Goal: Task Accomplishment & Management: Complete application form

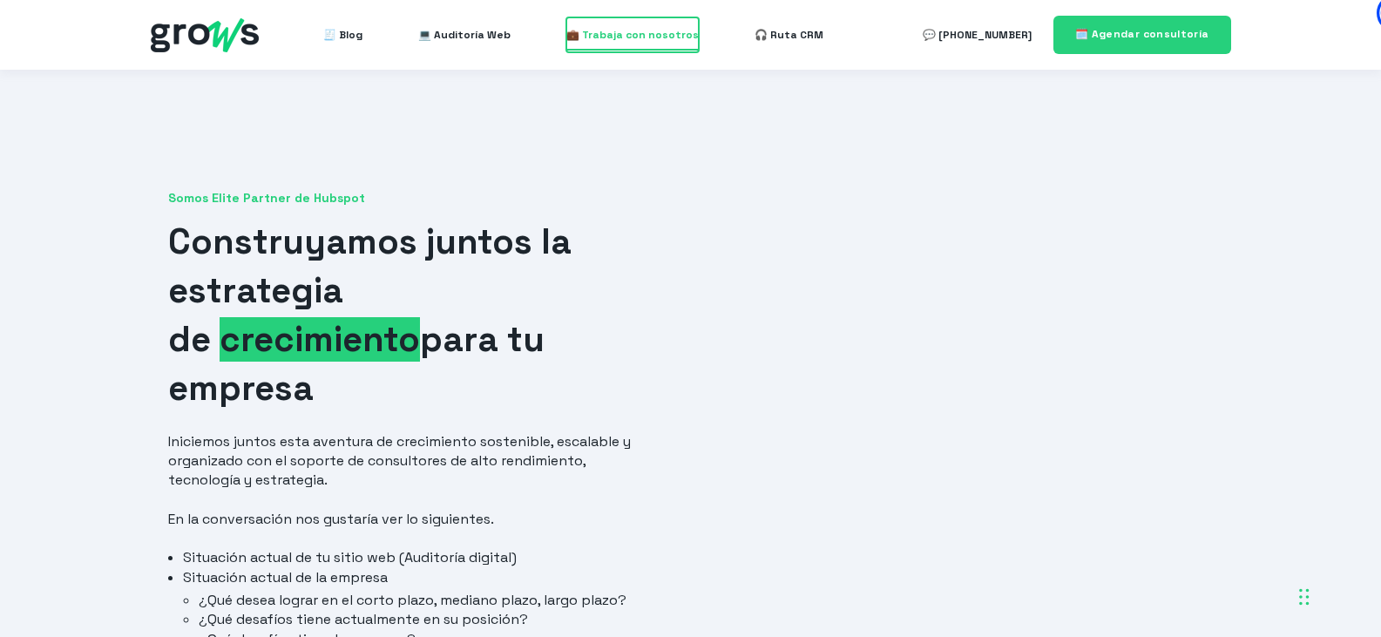
click at [668, 41] on span "💼 Trabaja con nosotros" at bounding box center [632, 34] width 132 height 35
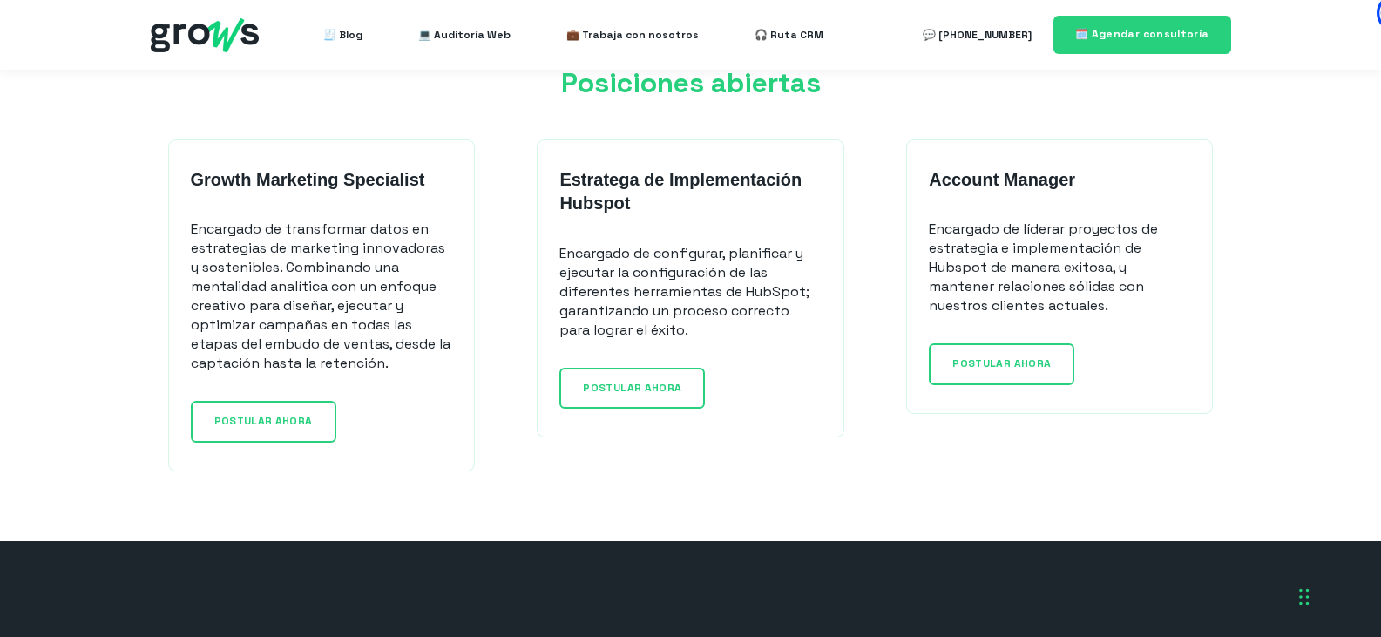
scroll to position [1394, 0]
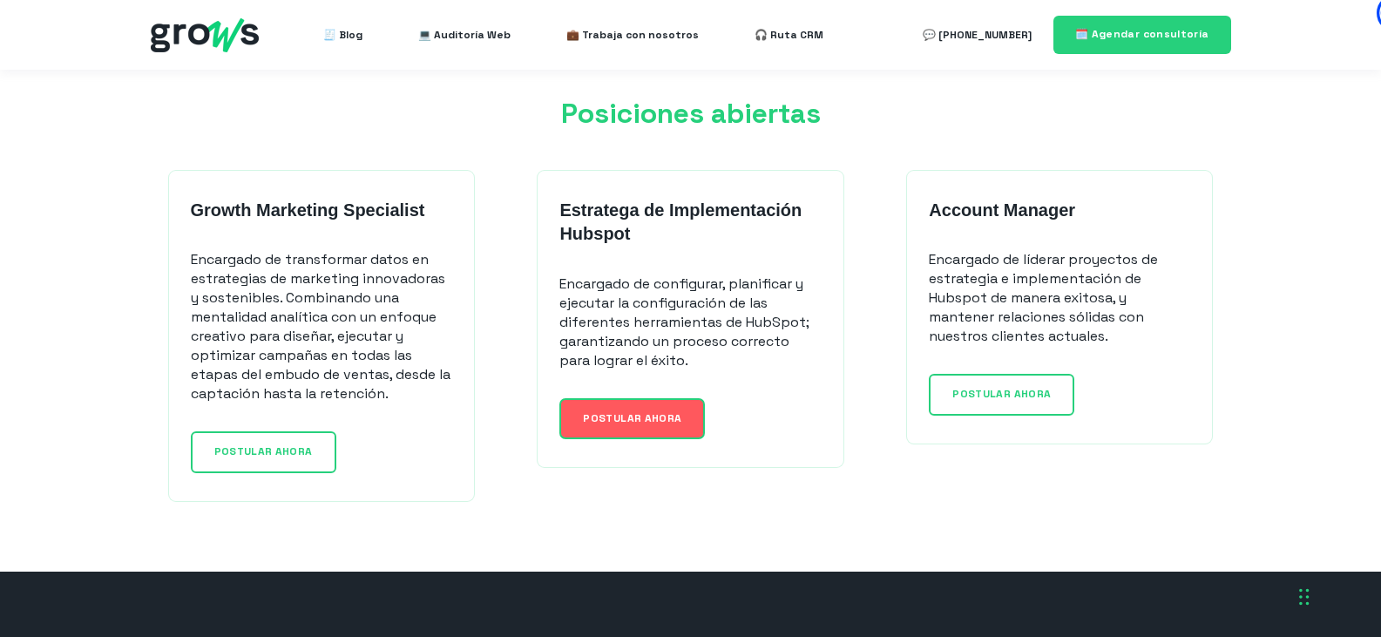
click at [668, 430] on link "POSTULAR AHORA" at bounding box center [632, 418] width 146 height 41
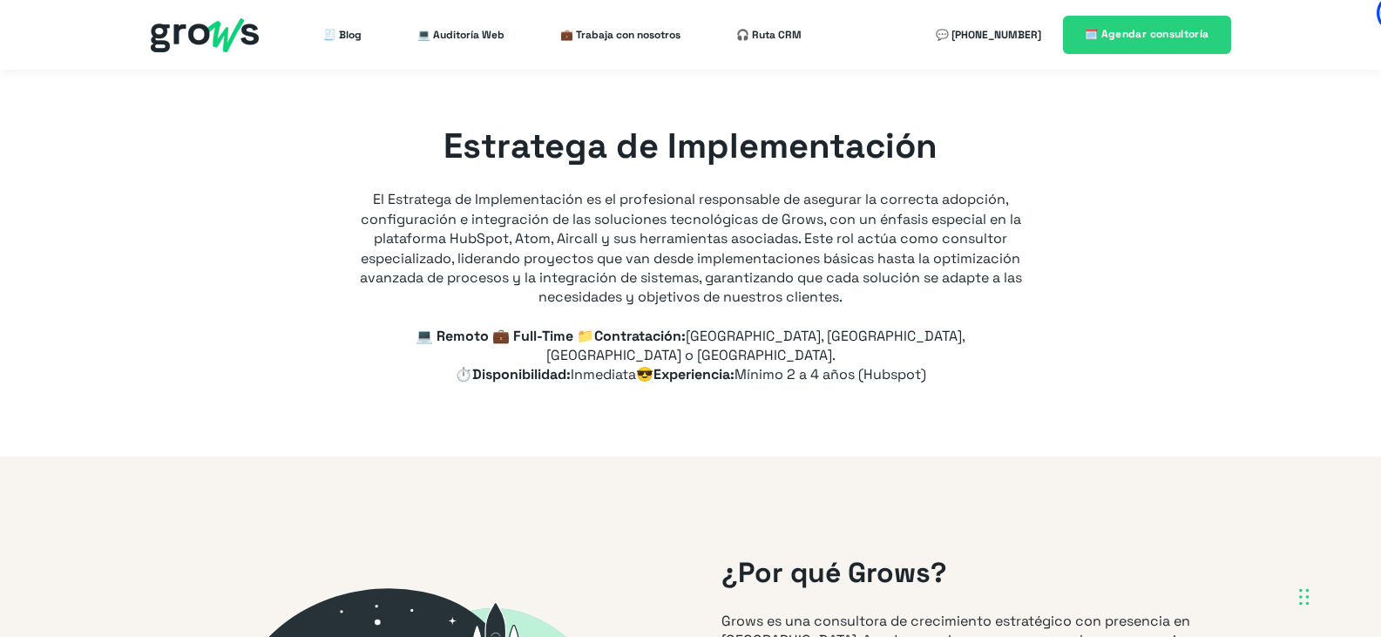
type input "+57"
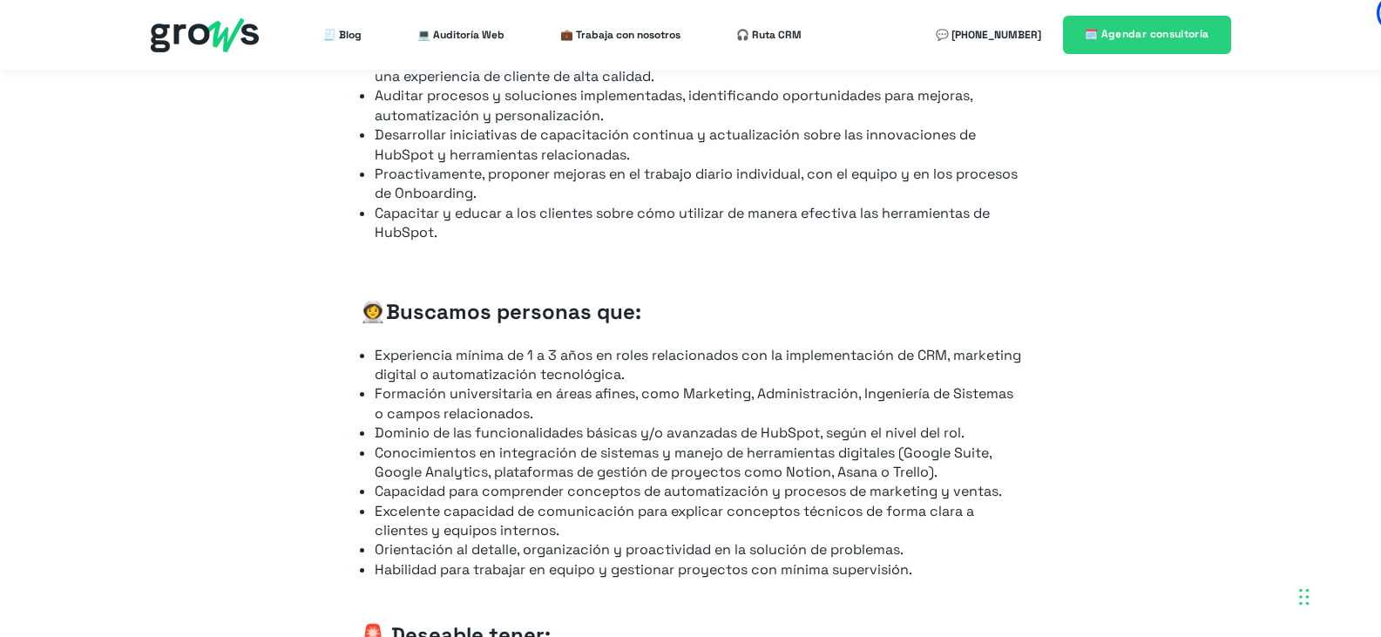
scroll to position [1394, 0]
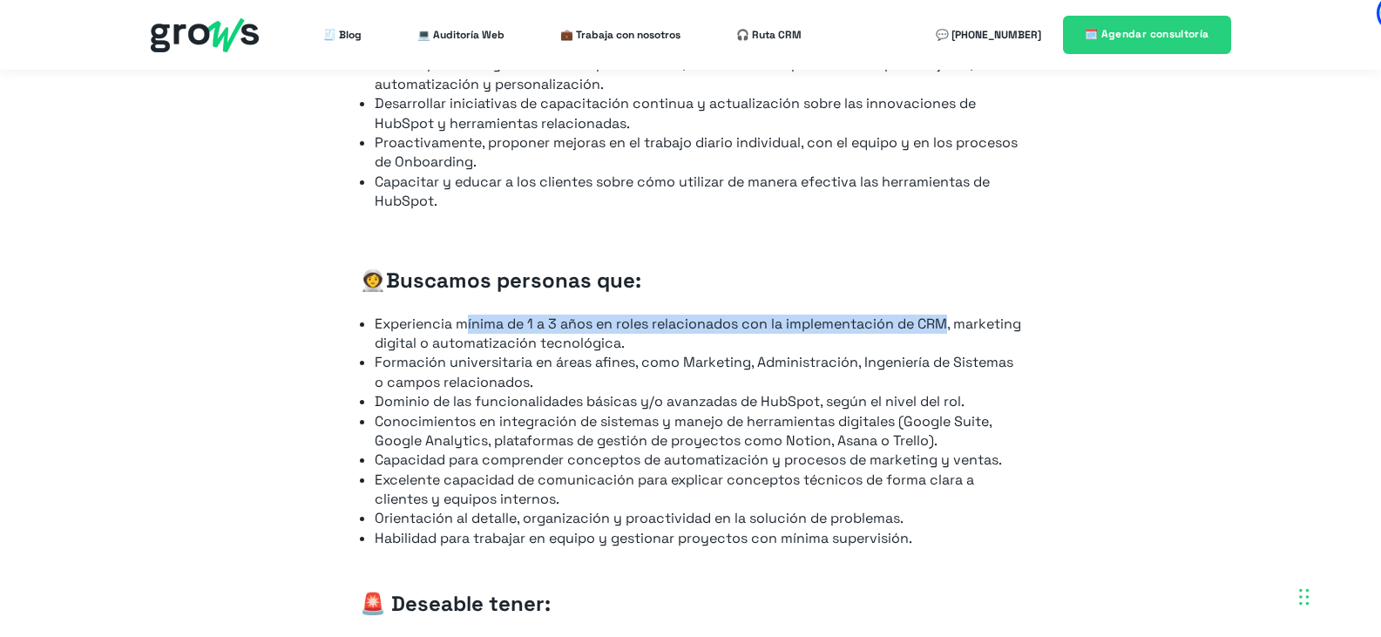
drag, startPoint x: 472, startPoint y: 308, endPoint x: 953, endPoint y: 298, distance: 481.1
click at [953, 315] on li "Experiencia mínima de 1 a 3 años en roles relacionados con la implementación de…" at bounding box center [698, 334] width 647 height 39
click at [960, 315] on li "Experiencia mínima de 1 a 3 años en roles relacionados con la implementación de…" at bounding box center [698, 334] width 647 height 39
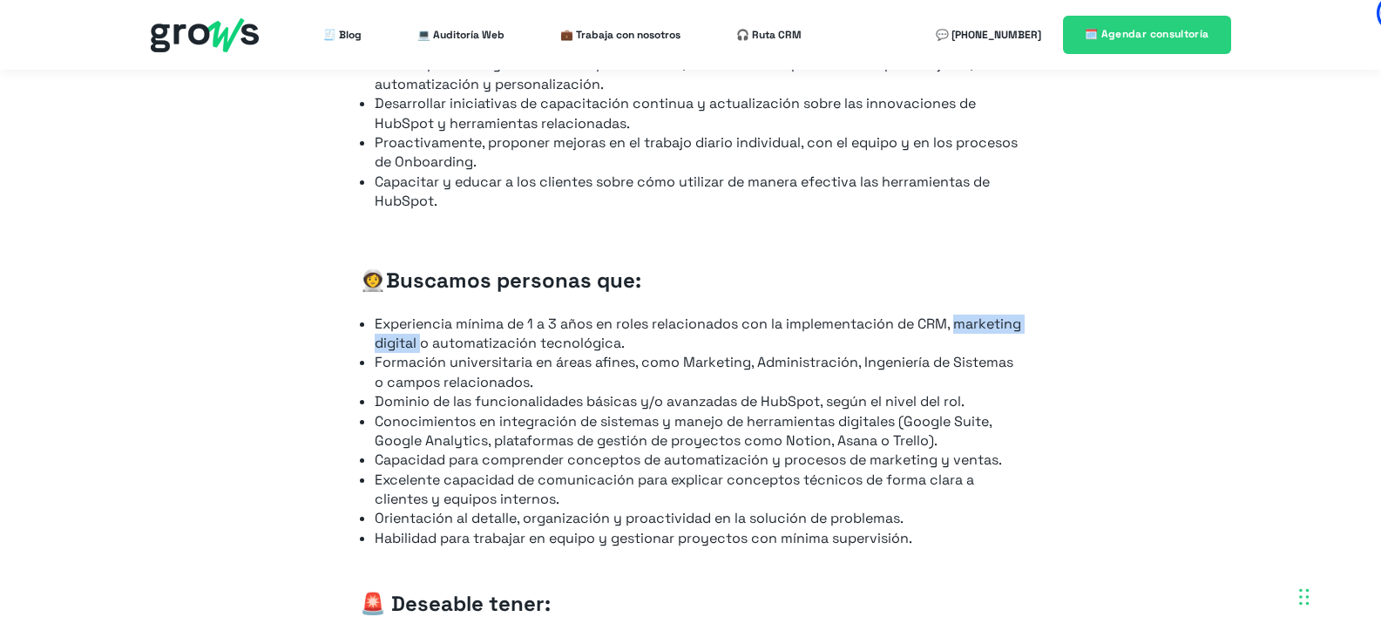
drag, startPoint x: 379, startPoint y: 327, endPoint x: 496, endPoint y: 315, distance: 117.4
click at [496, 315] on li "Experiencia mínima de 1 a 3 años en roles relacionados con la implementación de…" at bounding box center [698, 334] width 647 height 39
drag, startPoint x: 713, startPoint y: 321, endPoint x: 565, endPoint y: 324, distance: 148.2
click at [565, 324] on li "Experiencia mínima de 1 a 3 años en roles relacionados con la implementación de…" at bounding box center [698, 334] width 647 height 39
click at [717, 315] on li "Experiencia mínima de 1 a 3 años en roles relacionados con la implementación de…" at bounding box center [698, 334] width 647 height 39
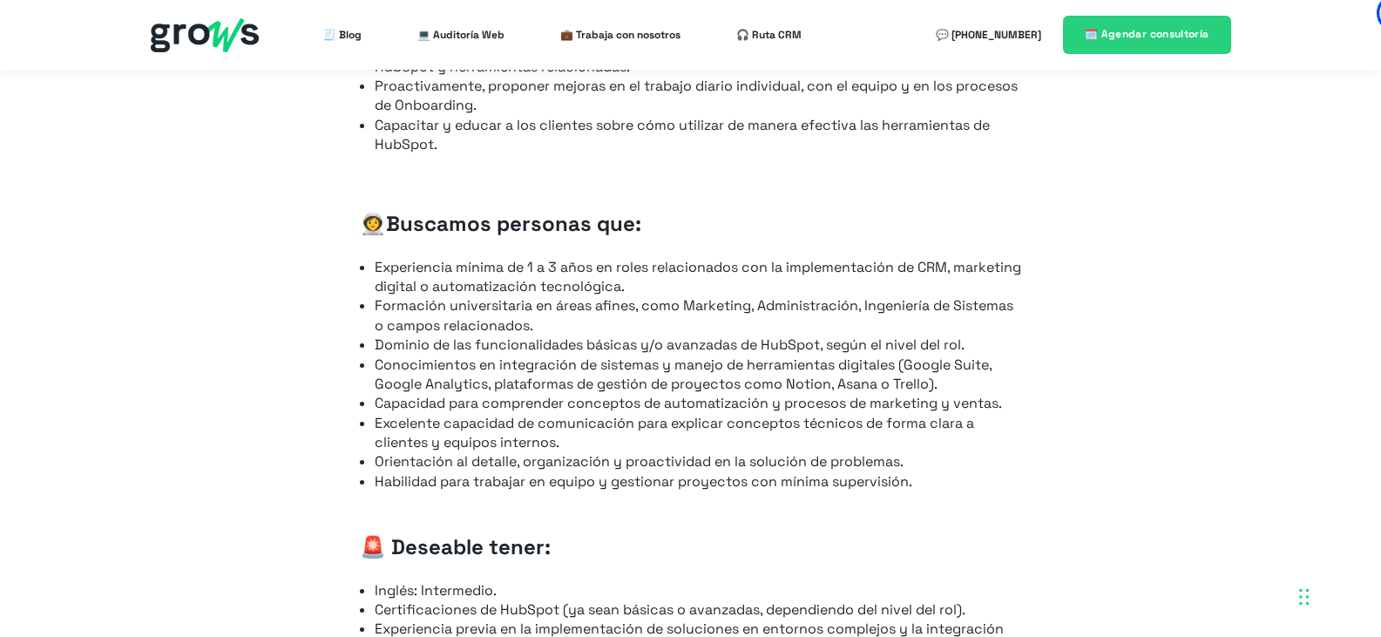
scroll to position [1481, 0]
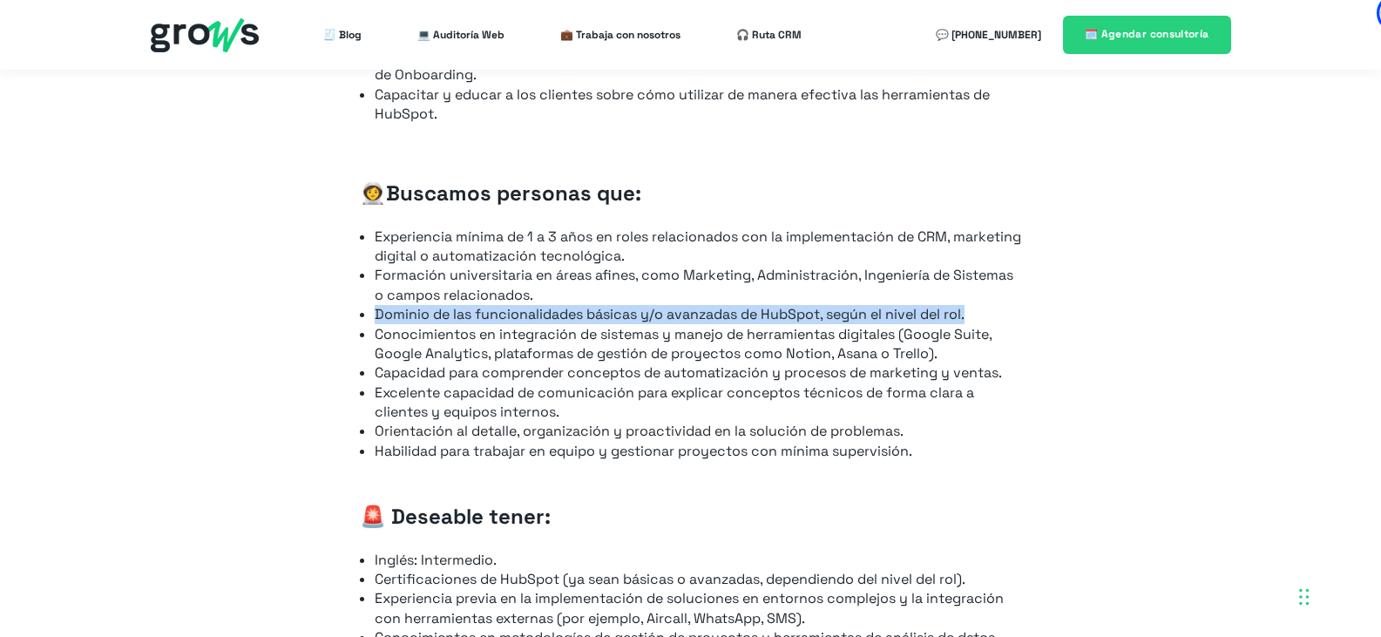
drag, startPoint x: 376, startPoint y: 295, endPoint x: 968, endPoint y: 287, distance: 592.6
click at [968, 305] on li "Dominio de las funcionalidades básicas y/o avanzadas de HubSpot, según el nivel…" at bounding box center [698, 314] width 647 height 19
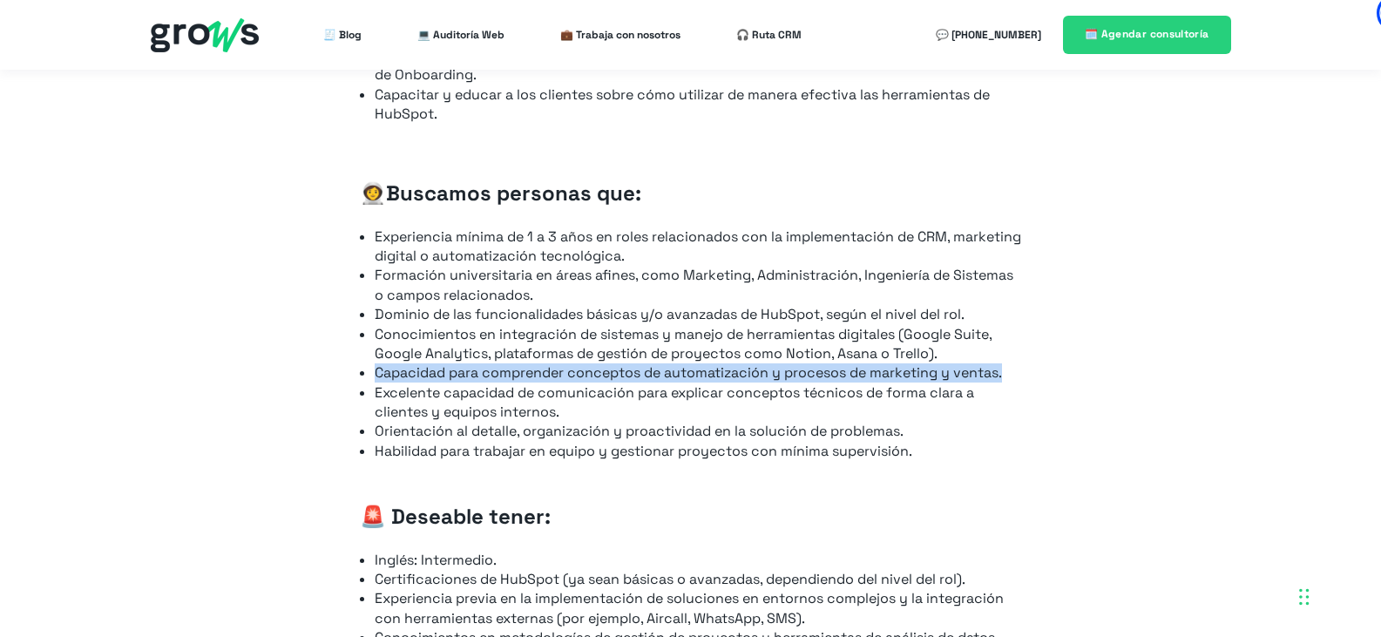
drag, startPoint x: 375, startPoint y: 354, endPoint x: 1007, endPoint y: 348, distance: 631.8
click at [1007, 363] on li "Capacidad para comprender conceptos de automatización y procesos de marketing y…" at bounding box center [698, 372] width 647 height 19
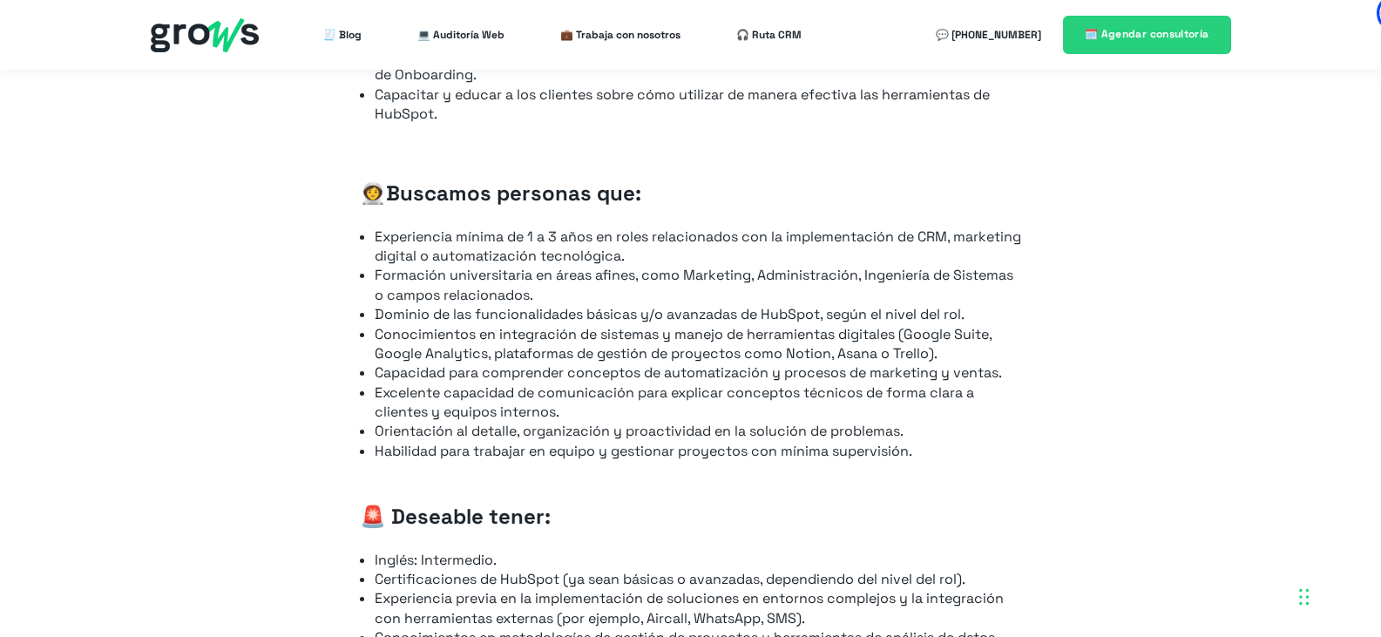
click at [1039, 370] on div "📋 Tus responsabilidades serán: Asegurar que todos los clientes completen la con…" at bounding box center [690, 176] width 697 height 1061
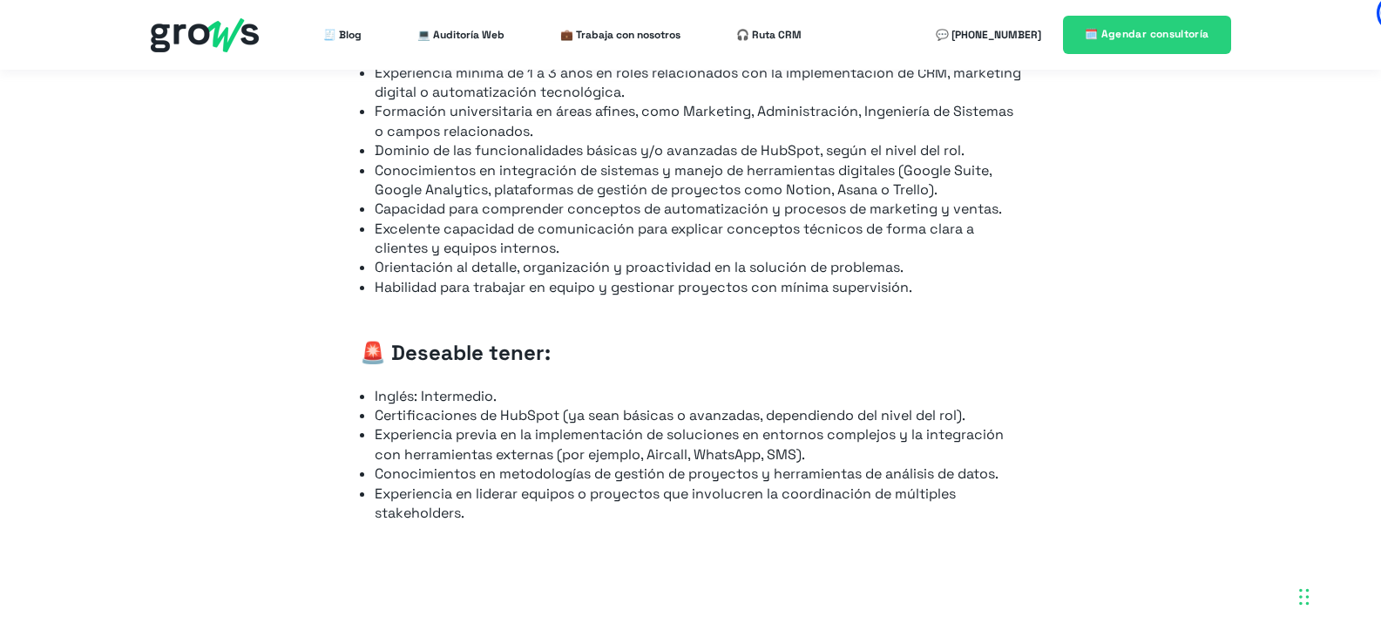
scroll to position [1656, 0]
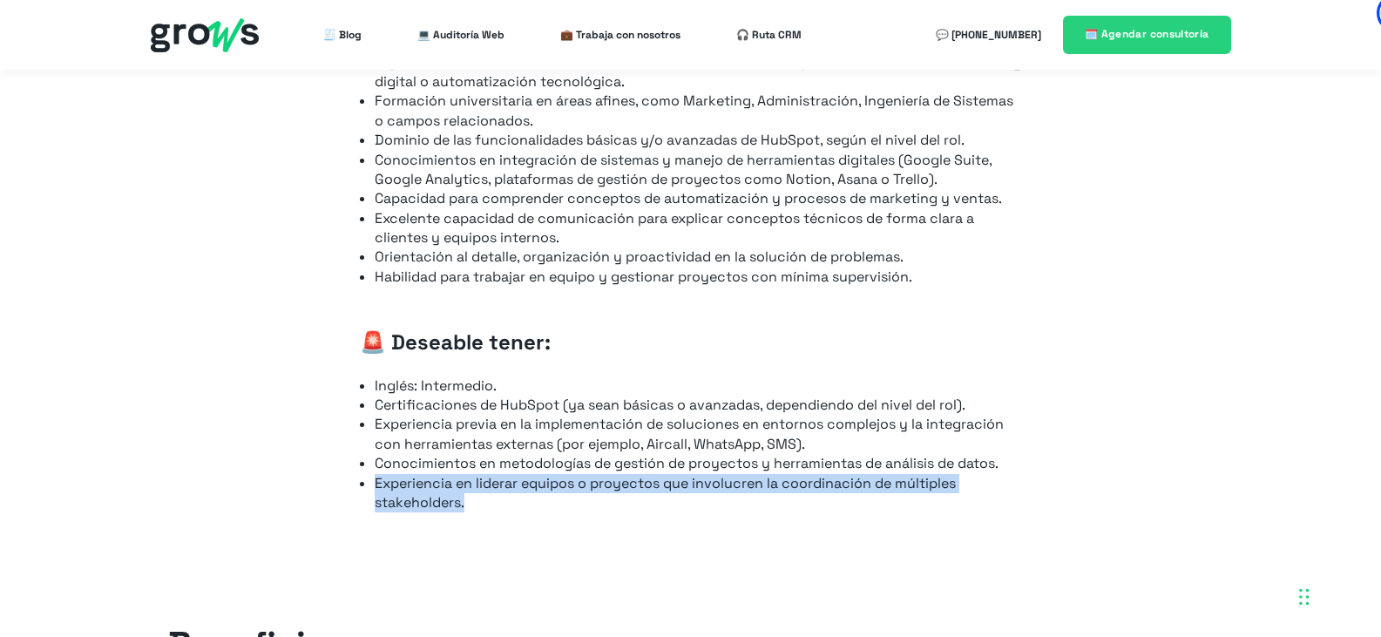
drag, startPoint x: 375, startPoint y: 464, endPoint x: 941, endPoint y: 491, distance: 567.1
click at [941, 491] on li "Experiencia en liderar equipos o proyectos que involucren la coordinación de mú…" at bounding box center [698, 493] width 647 height 39
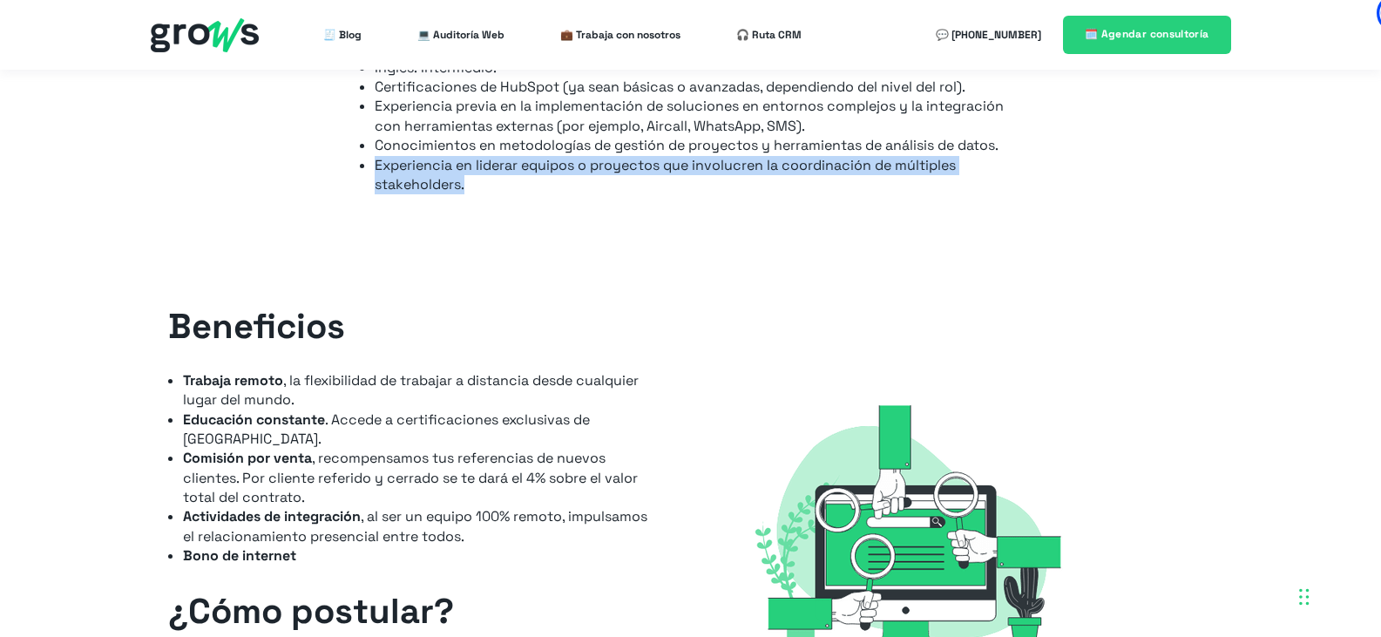
scroll to position [2004, 0]
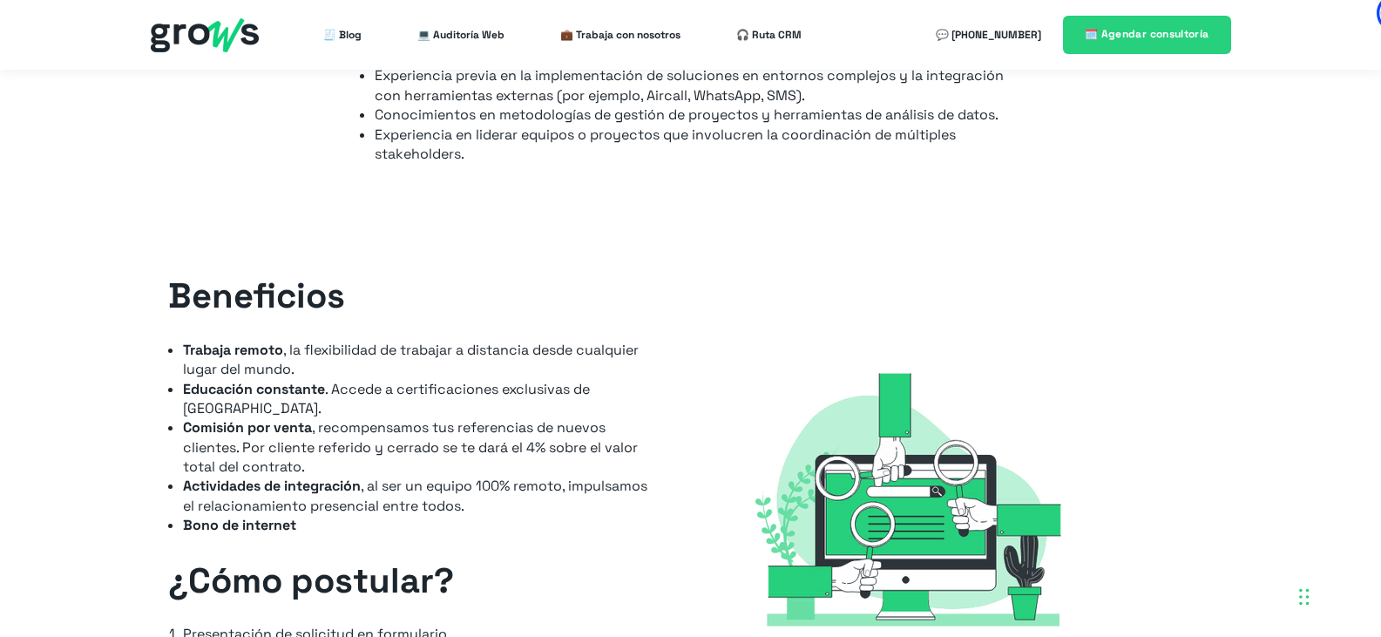
click at [599, 521] on div "Beneficios Trabaja remoto , la flexibilidad de trabajar a distancia desde cualq…" at bounding box center [414, 507] width 492 height 470
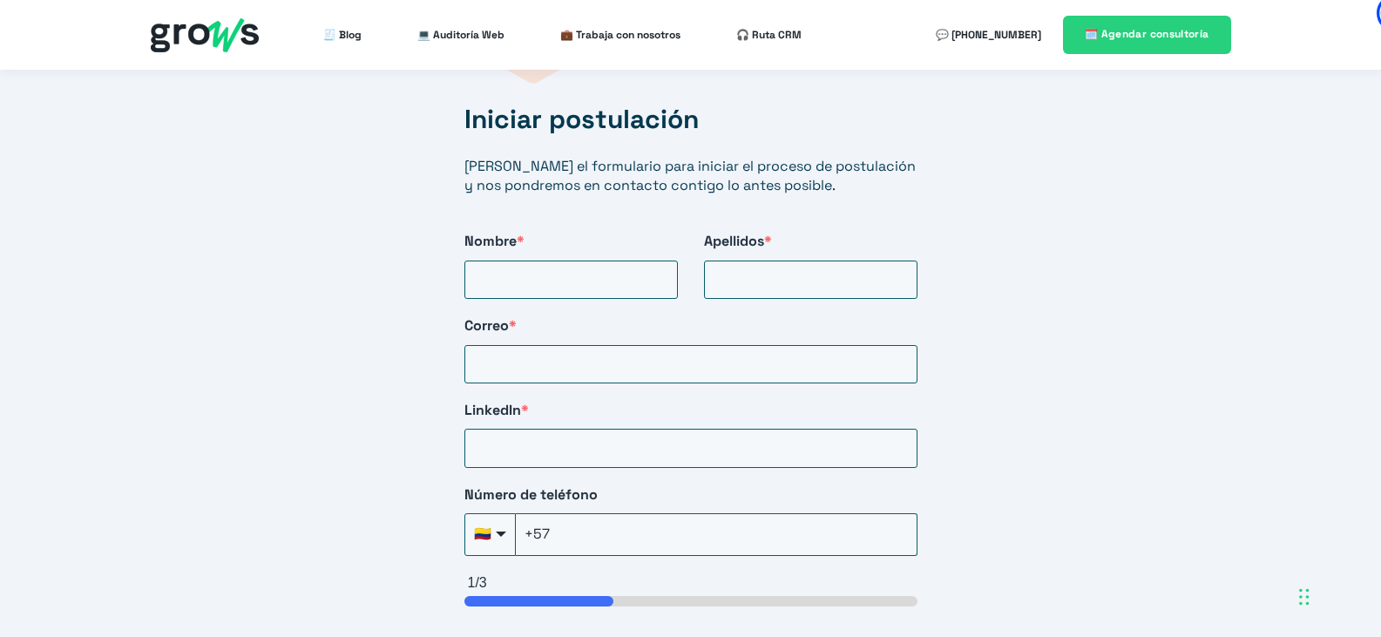
scroll to position [3050, 0]
